Goal: Task Accomplishment & Management: Use online tool/utility

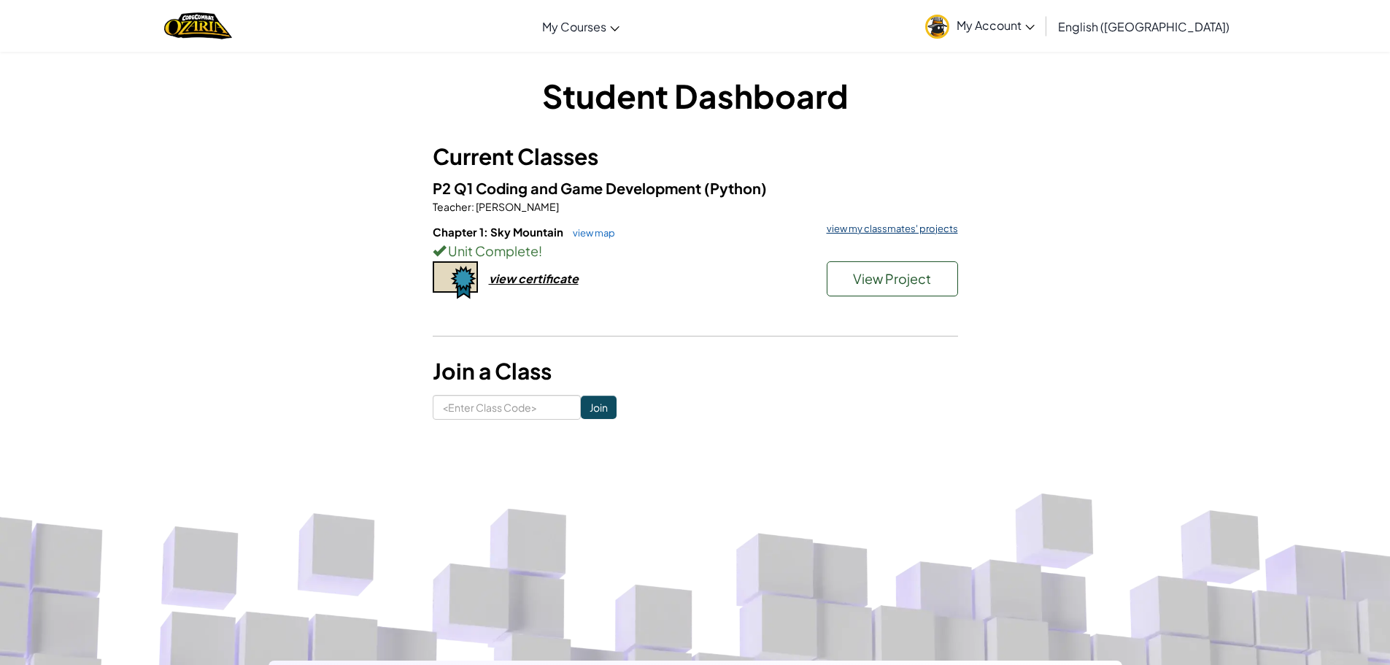
click at [922, 224] on link "view my classmates' projects" at bounding box center [889, 228] width 139 height 9
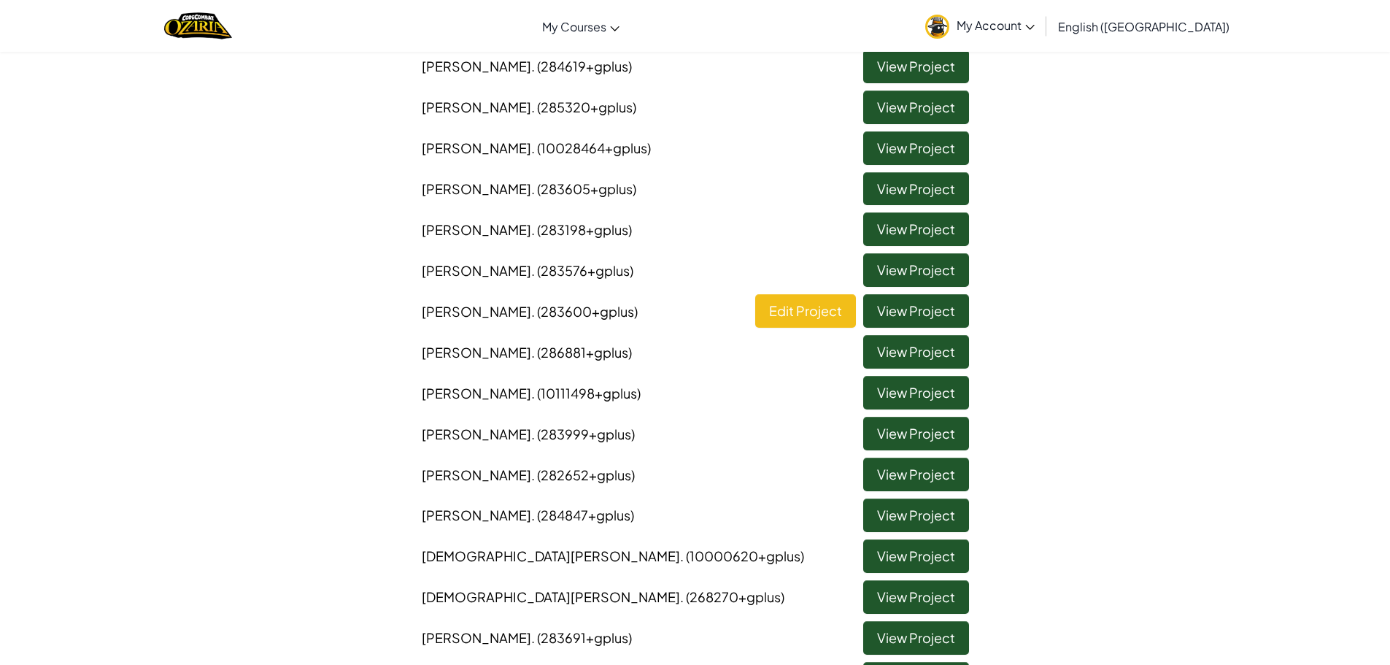
scroll to position [438, 0]
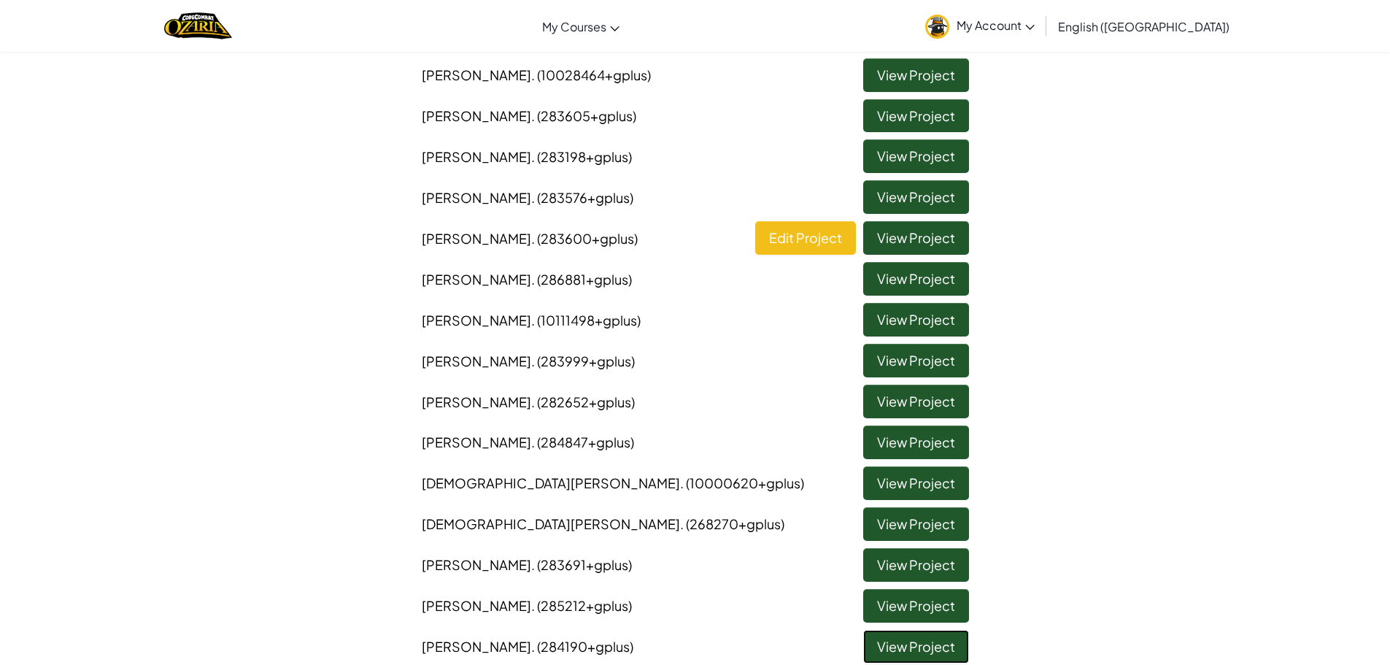
click at [909, 648] on link "View Project" at bounding box center [916, 647] width 106 height 34
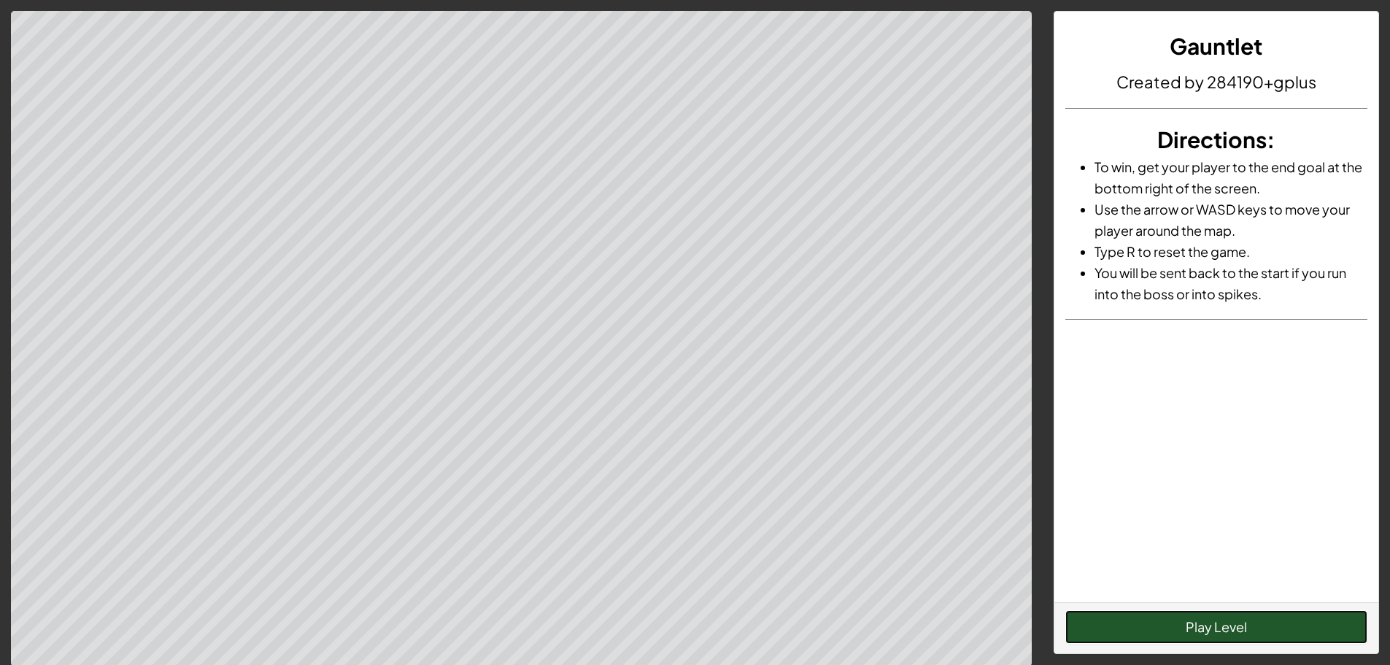
click at [1162, 626] on button "Play Level" at bounding box center [1217, 627] width 302 height 34
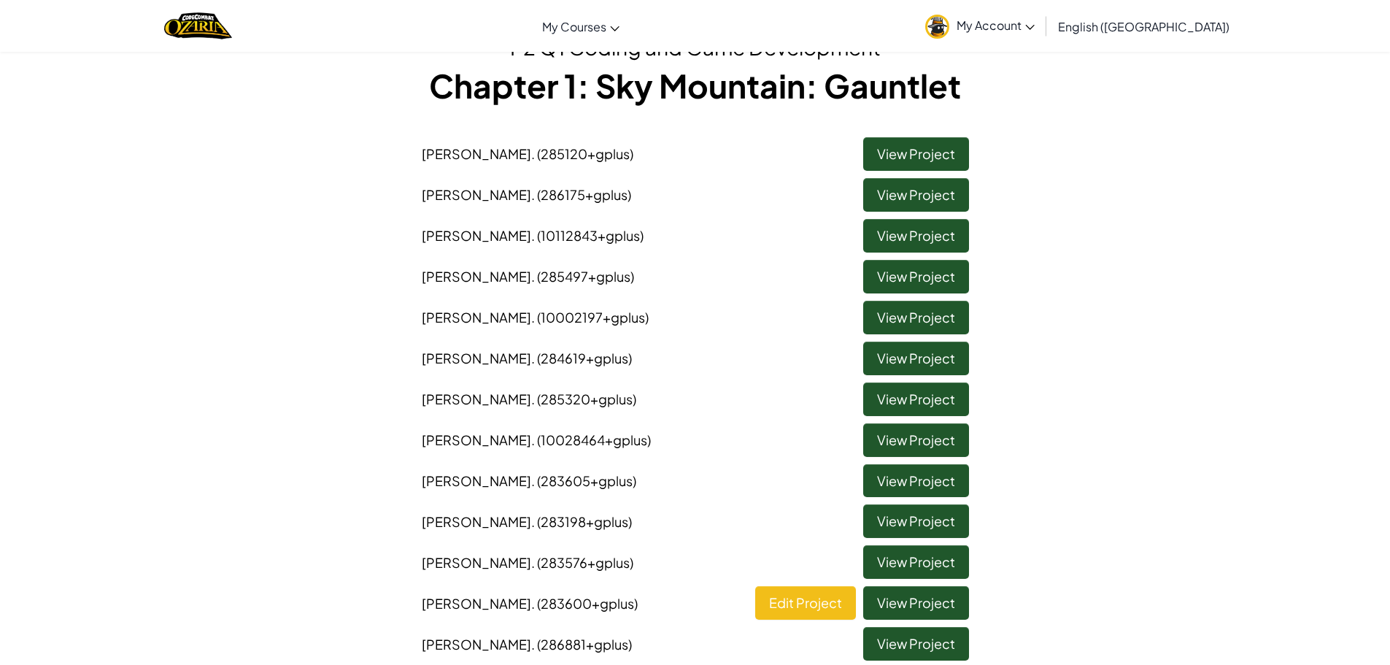
scroll to position [146, 0]
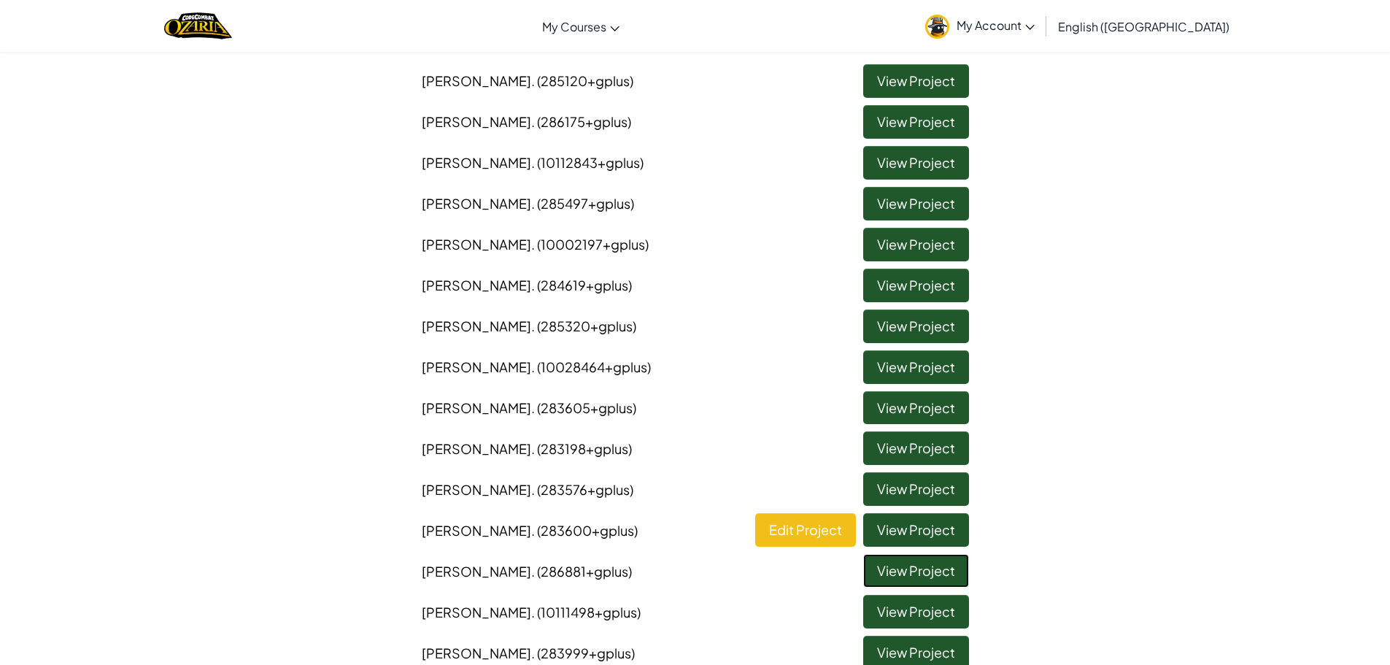
click at [878, 566] on link "View Project" at bounding box center [916, 571] width 106 height 34
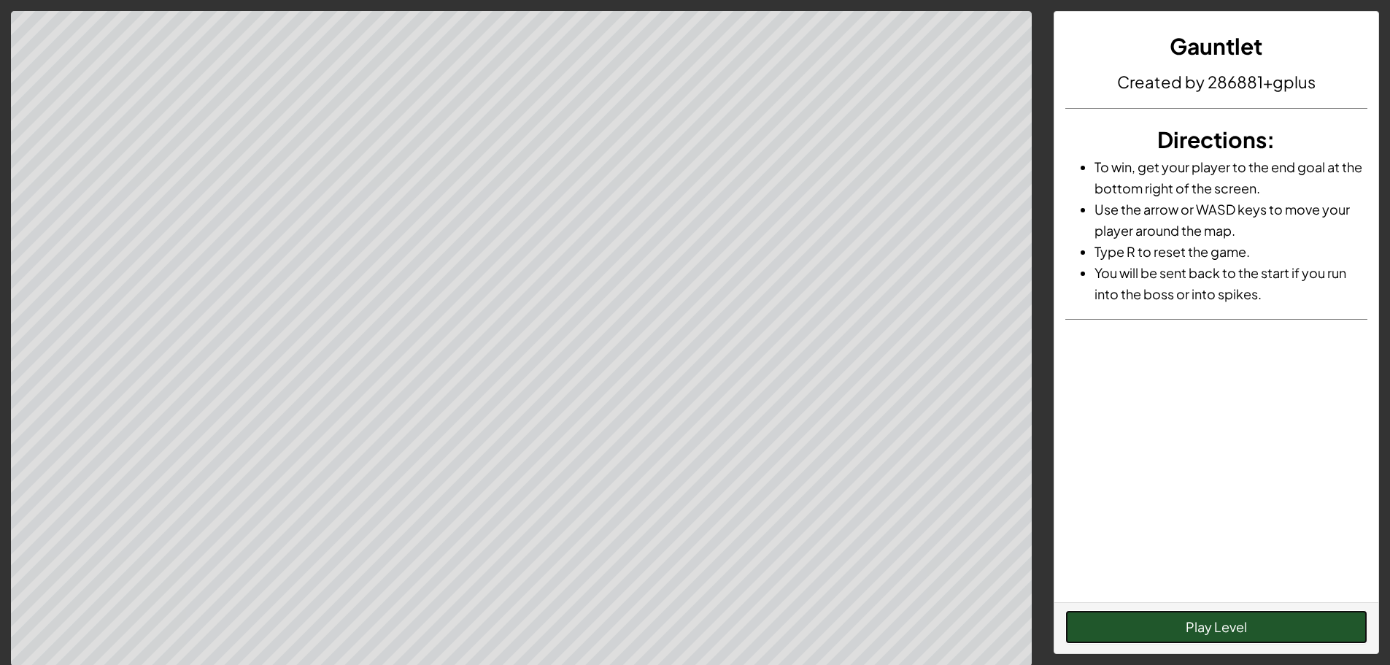
click at [1175, 627] on button "Play Level" at bounding box center [1217, 627] width 302 height 34
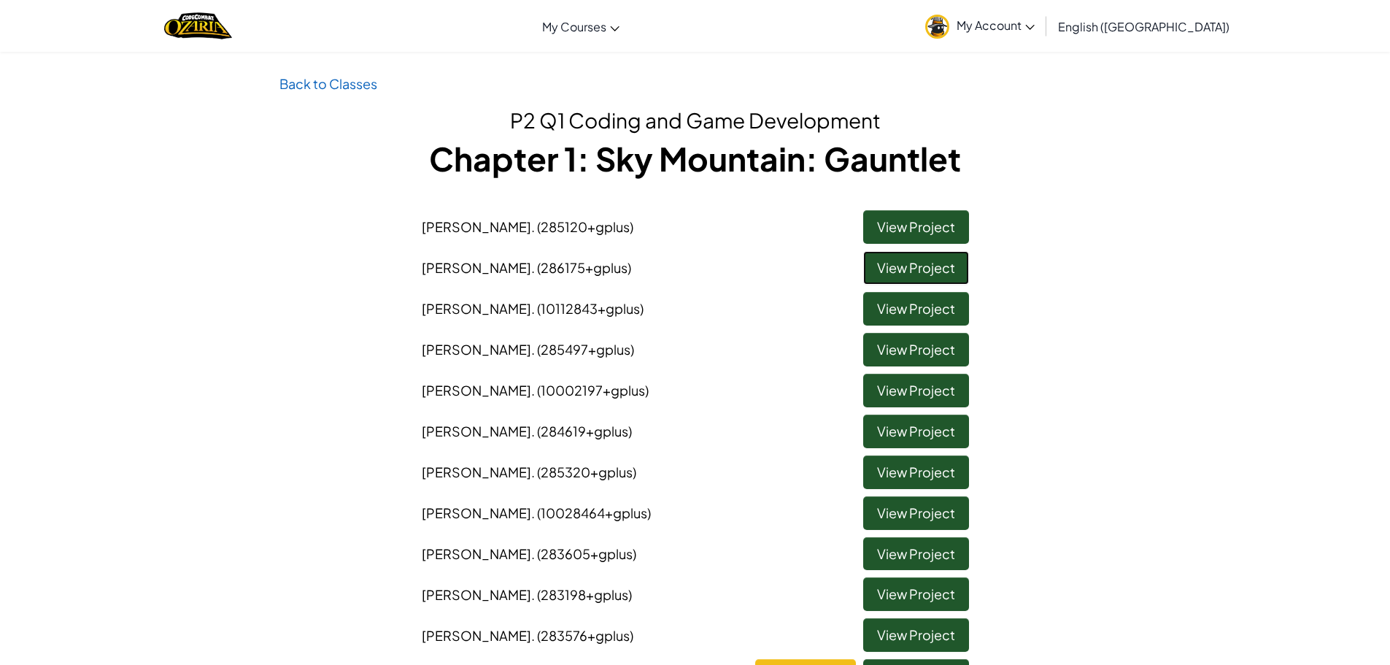
click at [884, 264] on link "View Project" at bounding box center [916, 268] width 106 height 34
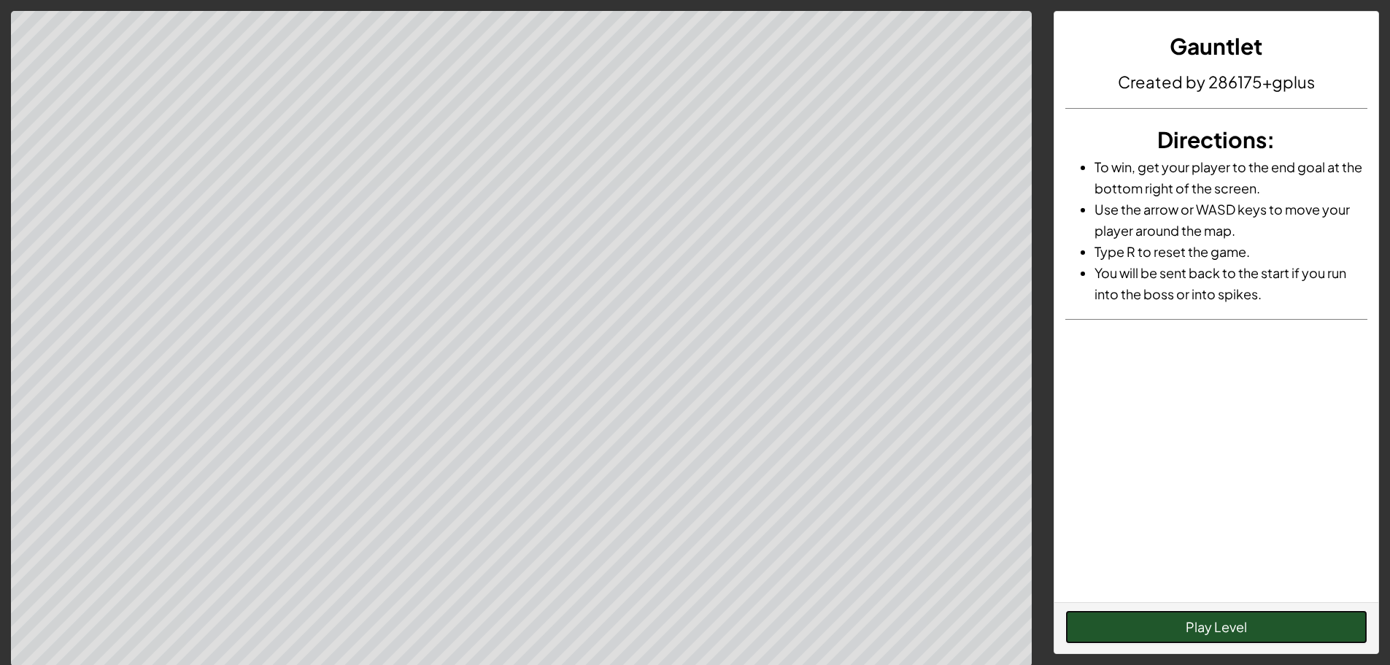
click at [1230, 622] on button "Play Level" at bounding box center [1217, 627] width 302 height 34
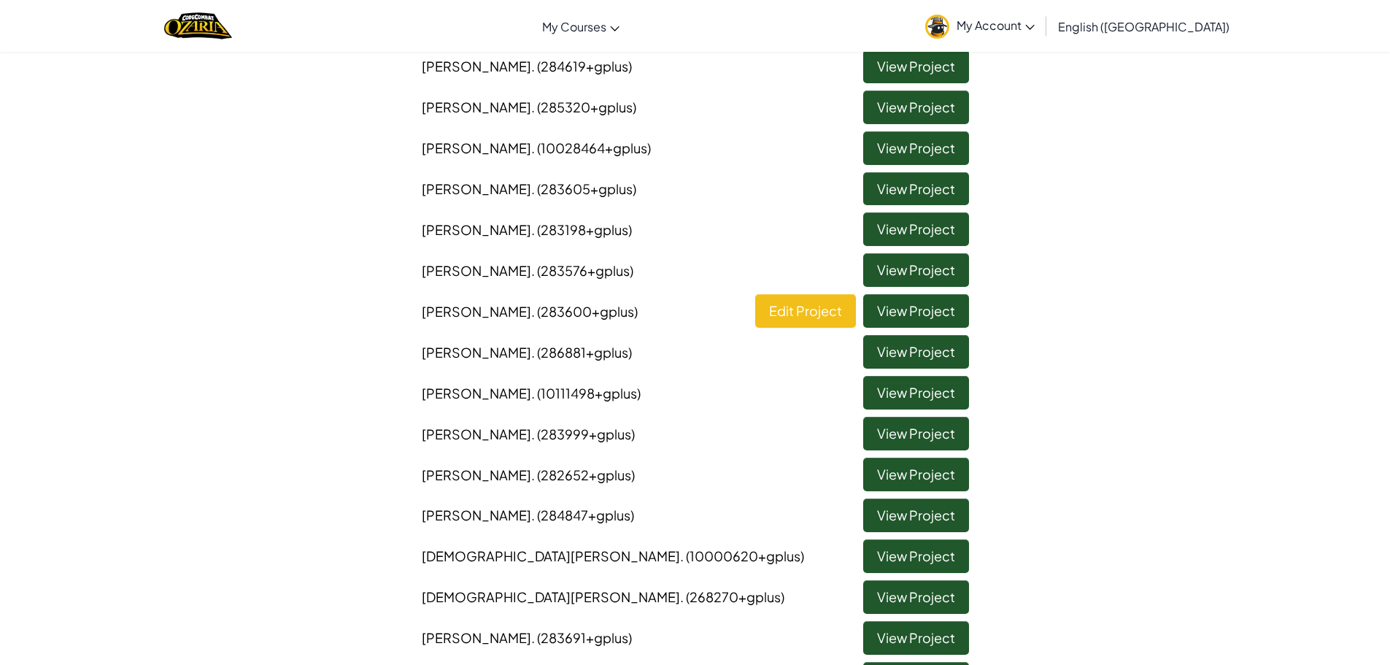
scroll to position [438, 0]
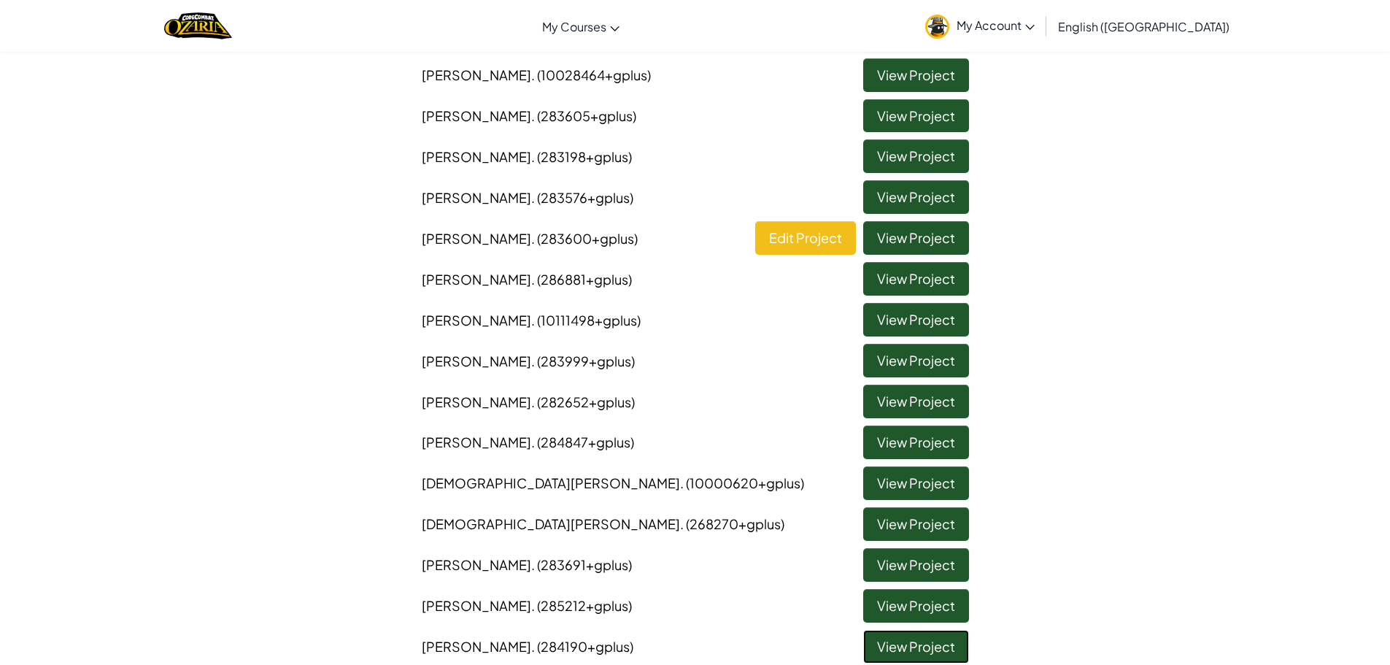
click at [917, 640] on link "View Project" at bounding box center [916, 647] width 106 height 34
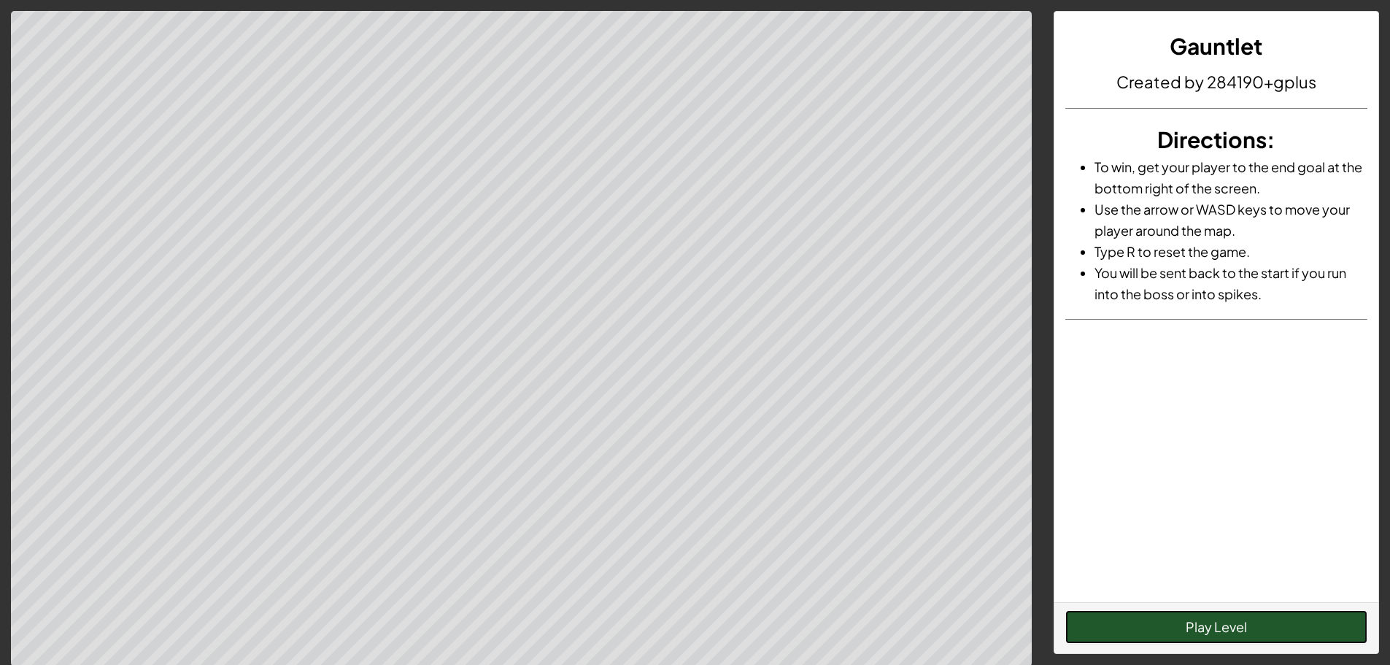
click at [1185, 636] on button "Play Level" at bounding box center [1217, 627] width 302 height 34
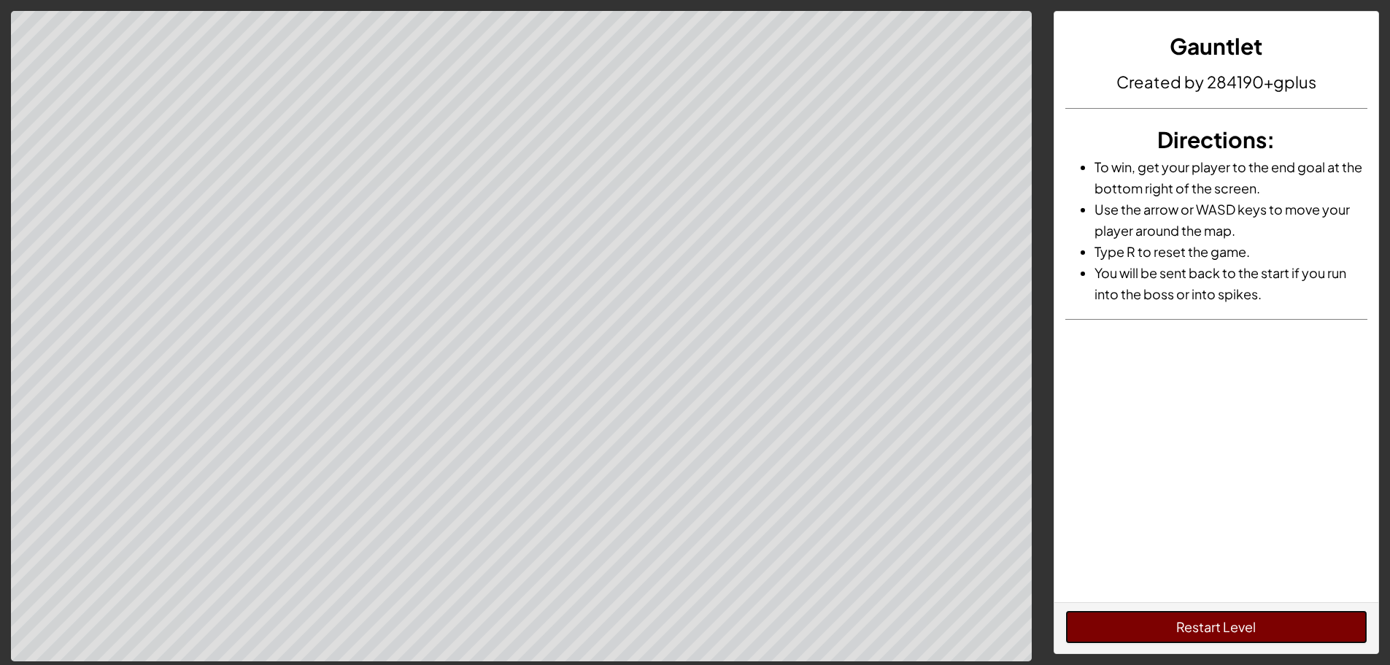
click at [1194, 622] on button "Restart Level" at bounding box center [1217, 627] width 302 height 34
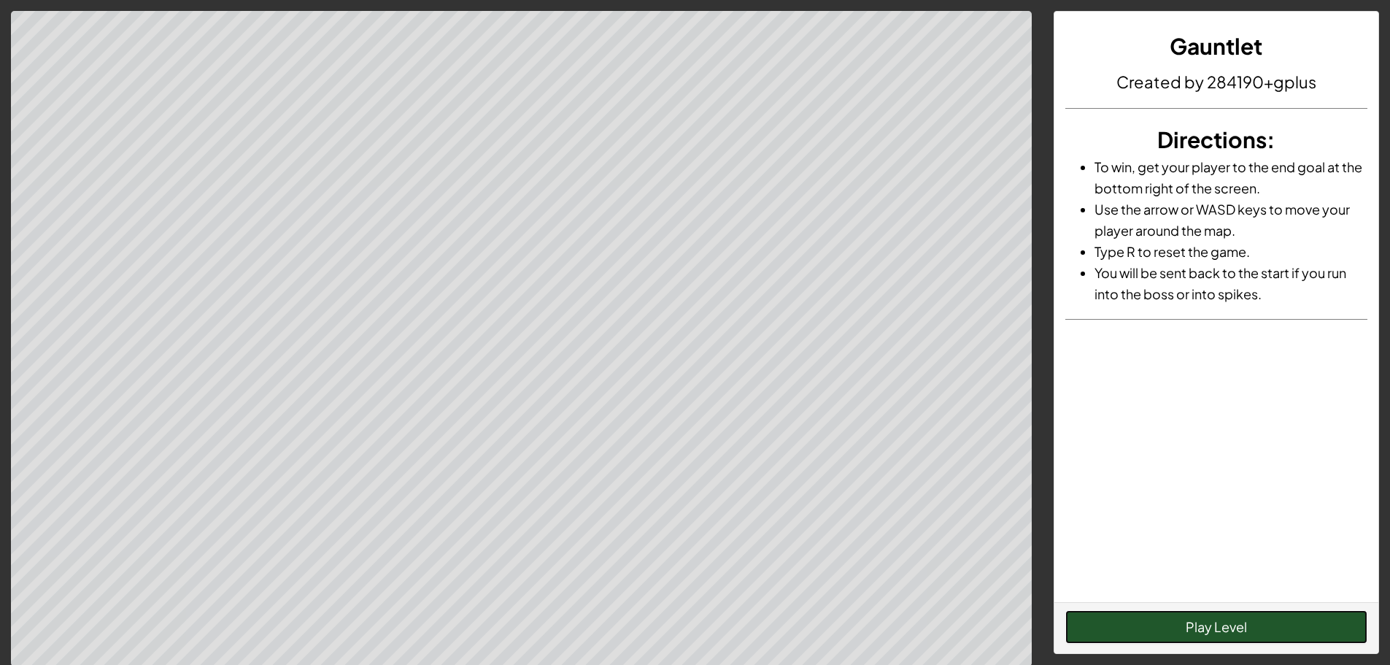
click at [1202, 625] on button "Play Level" at bounding box center [1217, 627] width 302 height 34
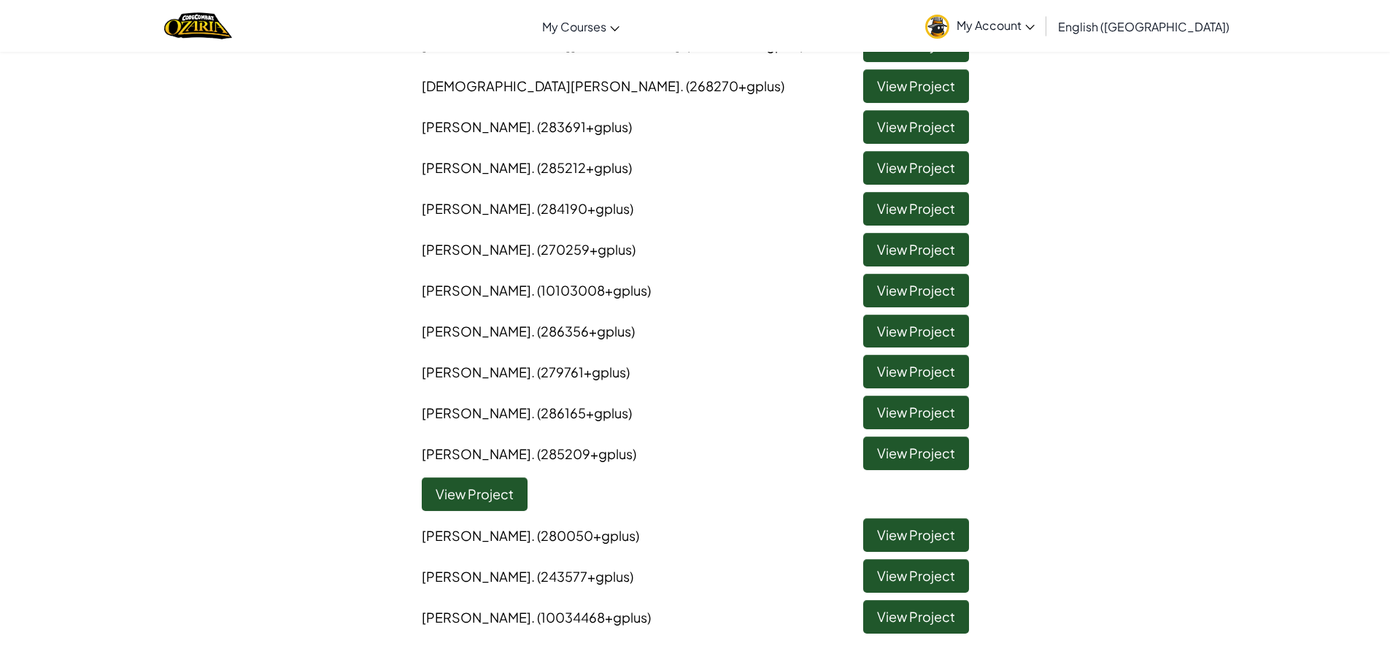
scroll to position [949, 0]
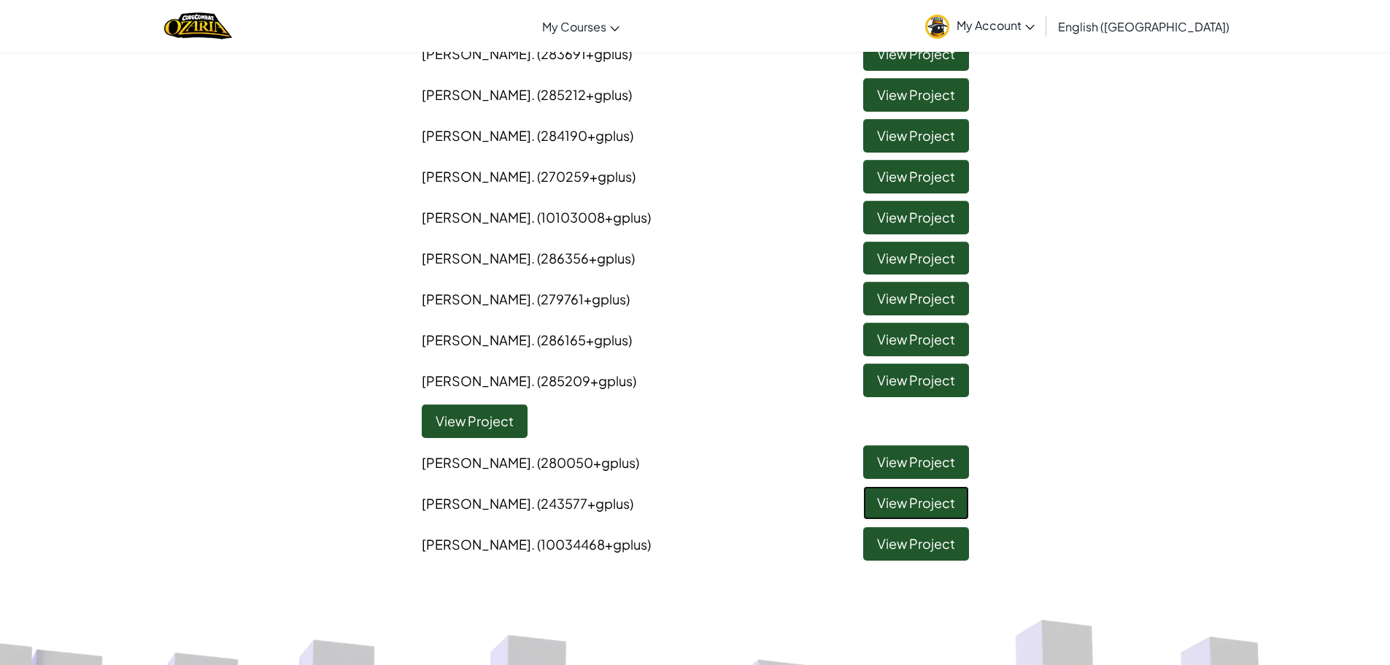
click at [934, 496] on link "View Project" at bounding box center [916, 503] width 106 height 34
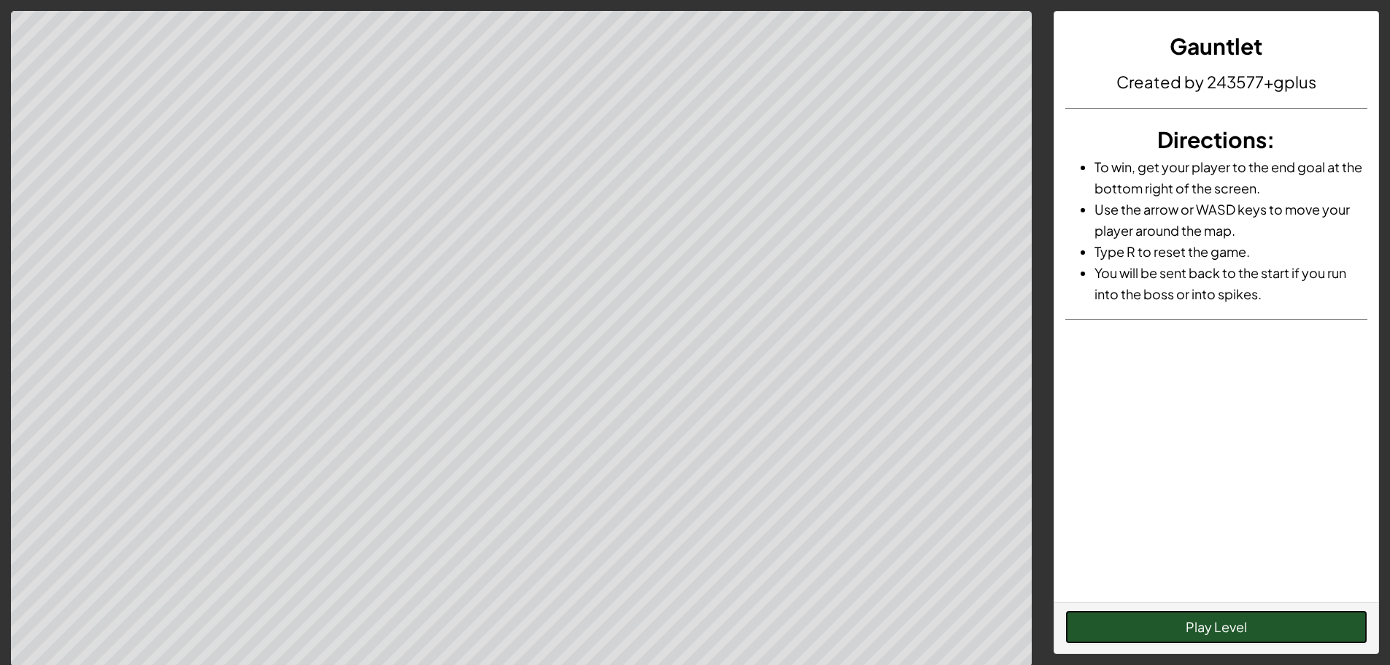
click at [1124, 623] on button "Play Level" at bounding box center [1217, 627] width 302 height 34
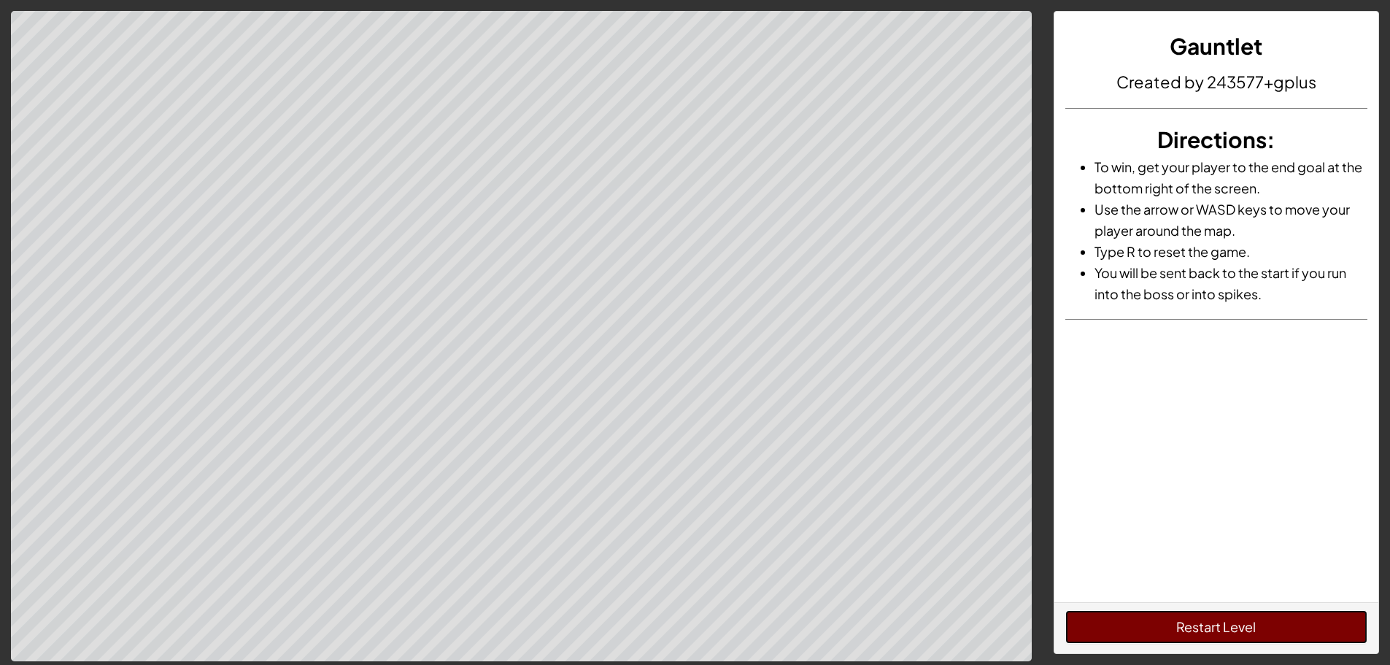
click at [1150, 623] on button "Restart Level" at bounding box center [1217, 627] width 302 height 34
